Goal: Ask a question

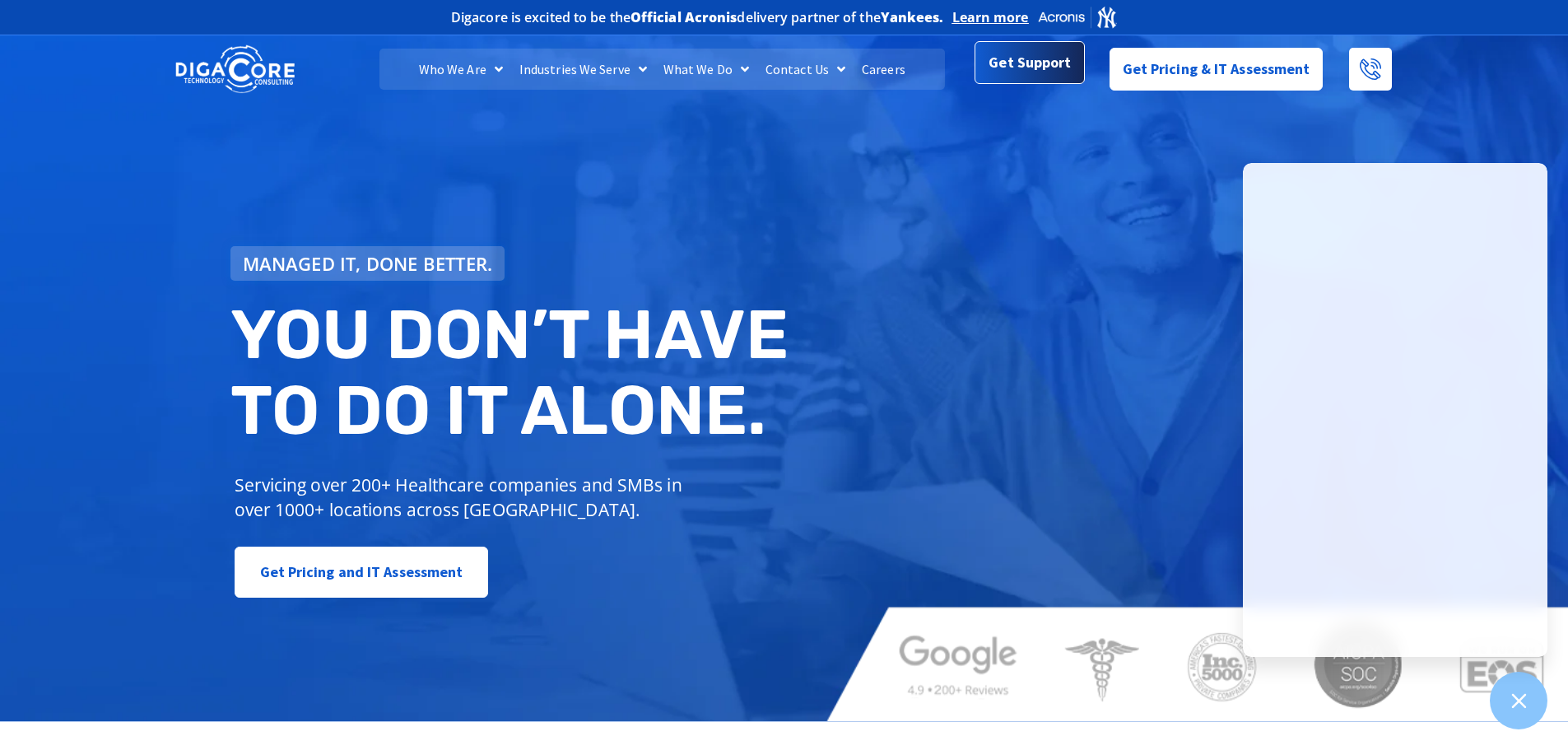
click at [1030, 76] on span "Get Support" at bounding box center [1030, 62] width 82 height 33
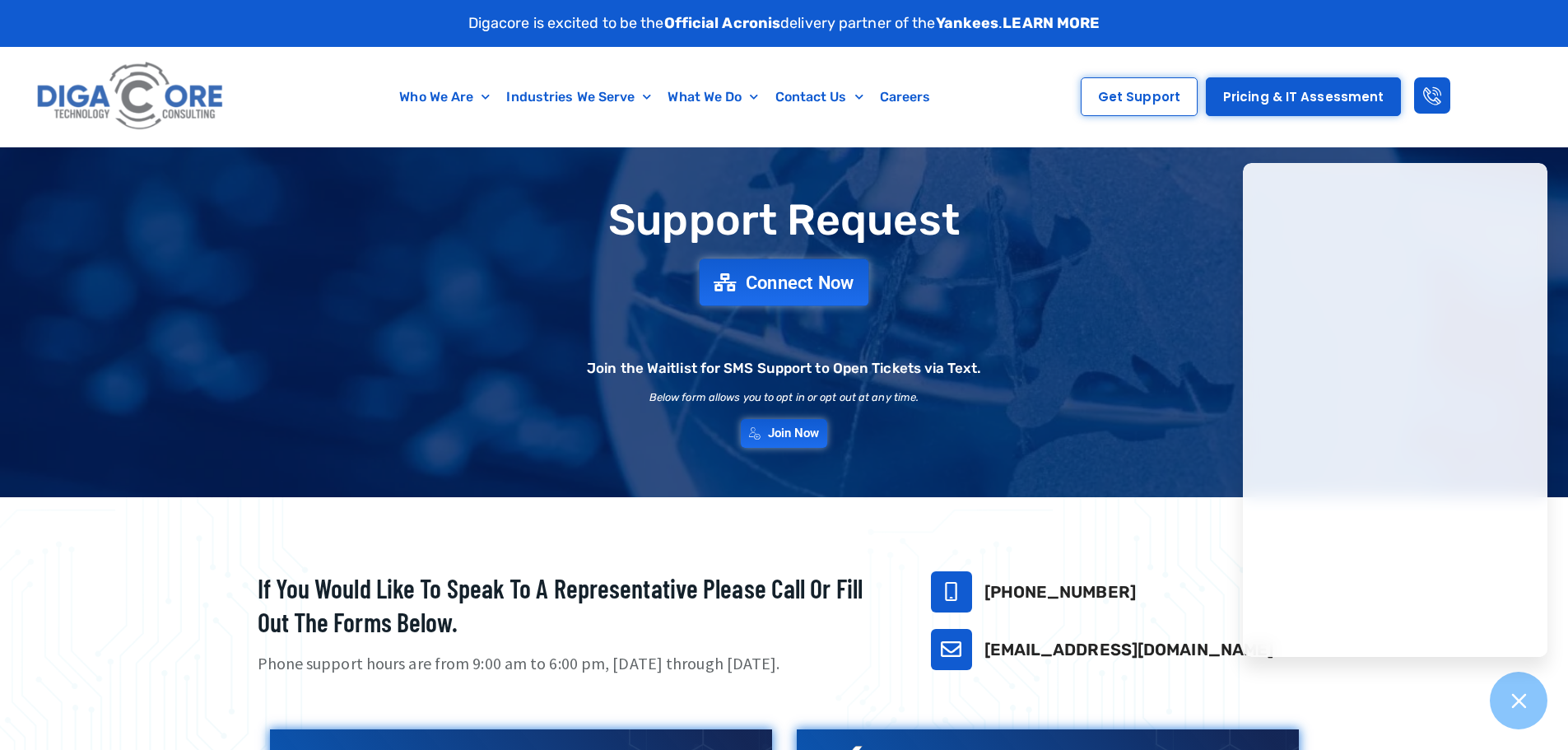
drag, startPoint x: 722, startPoint y: 253, endPoint x: 747, endPoint y: 269, distance: 29.7
click at [722, 253] on div "Support Request Connect Now Join the Waitlist for SMS Support to Open Tickets v…" at bounding box center [784, 322] width 1153 height 266
click at [751, 274] on span "Connect Now" at bounding box center [800, 282] width 109 height 18
